Goal: Information Seeking & Learning: Find specific fact

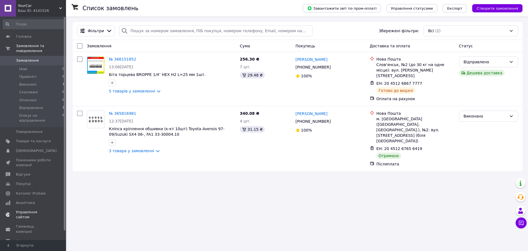
click at [28, 200] on span "Аналітика" at bounding box center [25, 202] width 19 height 5
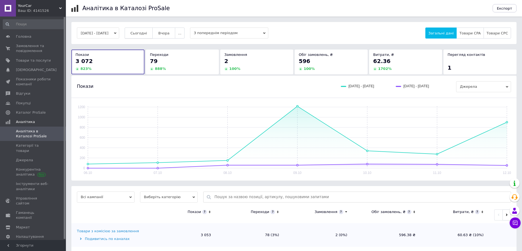
click at [145, 34] on span "Сьогодні" at bounding box center [139, 33] width 17 height 4
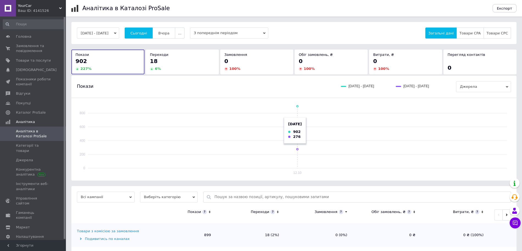
scroll to position [31, 0]
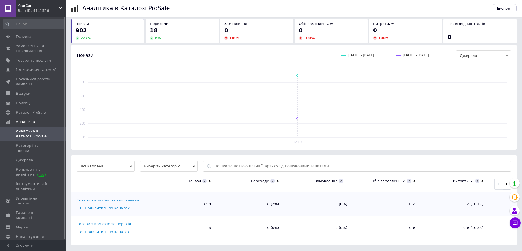
click at [108, 199] on div "Товари з комісією за замовлення" at bounding box center [108, 200] width 62 height 5
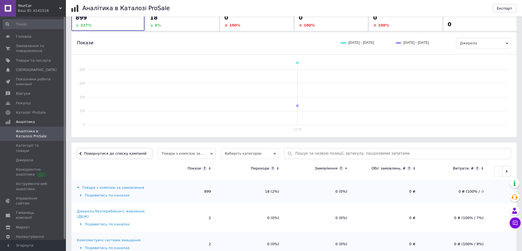
scroll to position [103, 0]
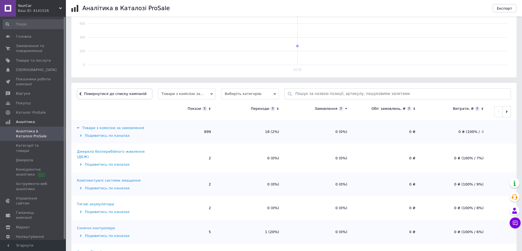
click at [209, 110] on icon at bounding box center [210, 108] width 4 height 5
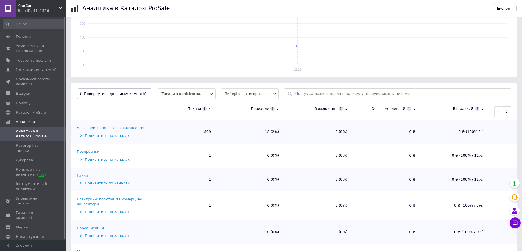
click at [209, 110] on icon at bounding box center [210, 108] width 4 height 5
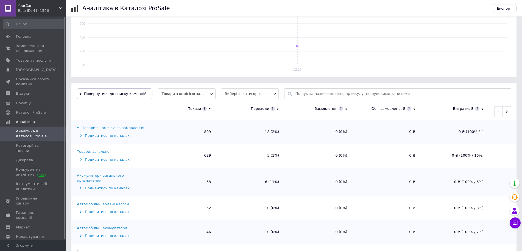
click at [82, 150] on div "Товари, загальне" at bounding box center [93, 151] width 33 height 5
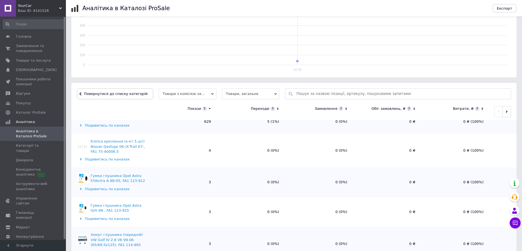
scroll to position [0, 0]
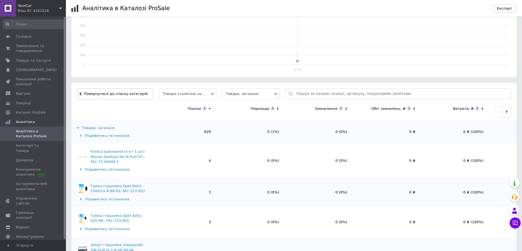
click at [209, 109] on icon at bounding box center [210, 108] width 2 height 1
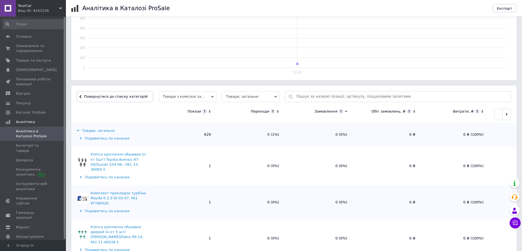
scroll to position [103, 0]
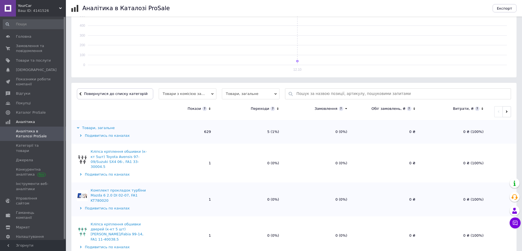
click at [209, 110] on icon at bounding box center [210, 108] width 4 height 5
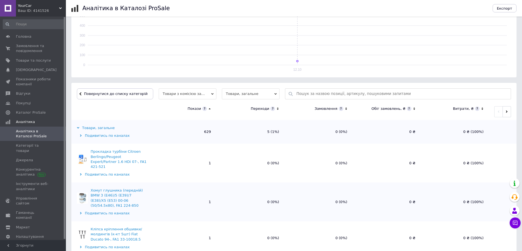
click at [209, 109] on icon at bounding box center [210, 108] width 2 height 1
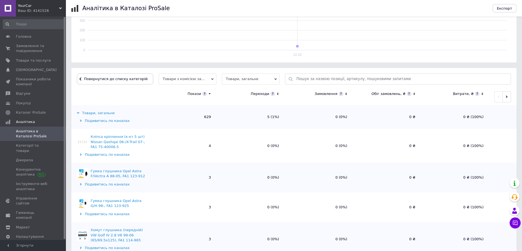
scroll to position [137, 0]
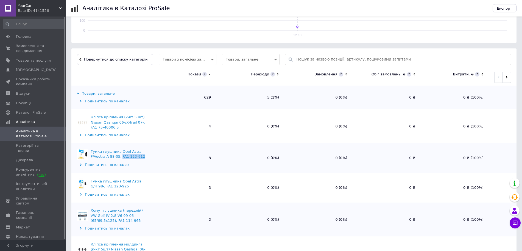
drag, startPoint x: 143, startPoint y: 156, endPoint x: 119, endPoint y: 157, distance: 24.0
click at [119, 157] on div "Гумка глушника Opel Astra F/Vectra A 88-05, FA1 123-912" at bounding box center [119, 154] width 56 height 10
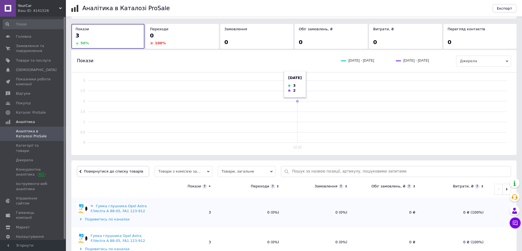
scroll to position [43, 0]
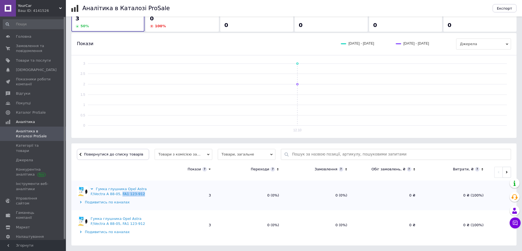
drag, startPoint x: 126, startPoint y: 195, endPoint x: 119, endPoint y: 195, distance: 7.4
click at [119, 195] on div "Гумка глушника Opel Astra F/Vectra A 88-05, FA1 123-912" at bounding box center [119, 191] width 56 height 10
copy div "FA1 123-912"
